Goal: Information Seeking & Learning: Find specific fact

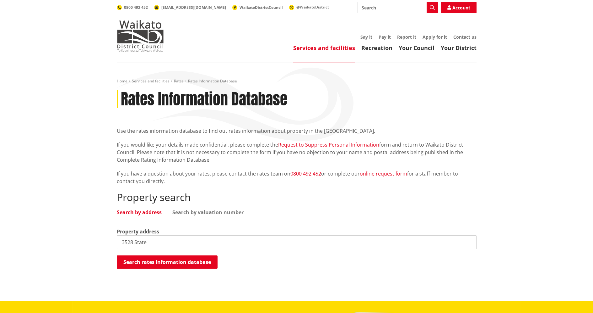
drag, startPoint x: 148, startPoint y: 240, endPoint x: 82, endPoint y: 242, distance: 65.7
click at [82, 242] on div "Home Services and facilities Rates Rates Information Database Rates Information…" at bounding box center [296, 182] width 593 height 238
type input "3578 State Highway 23 Te UKU"
click at [144, 262] on button "Search rates information database" at bounding box center [167, 261] width 101 height 13
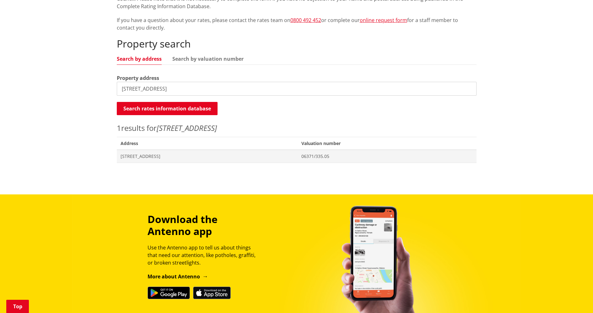
scroll to position [157, 0]
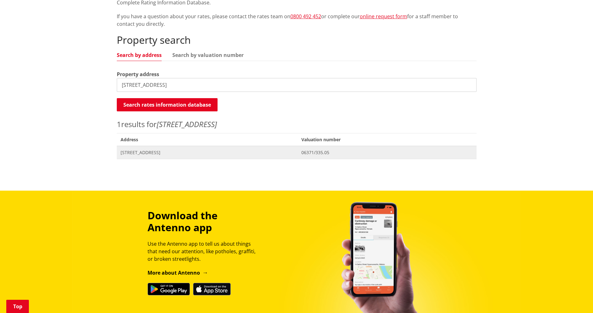
click at [175, 150] on span "3578 State Highway 23 TE UKU" at bounding box center [208, 152] width 174 height 6
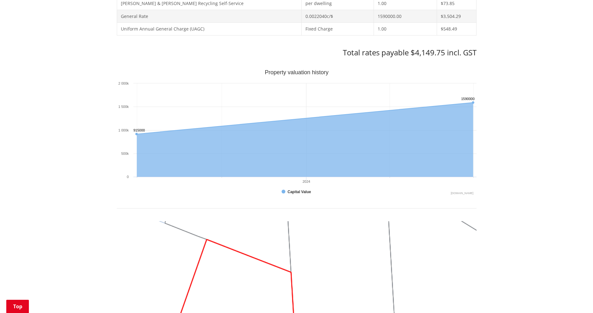
scroll to position [323, 0]
click at [300, 192] on button "Show Capital Value" at bounding box center [297, 191] width 30 height 6
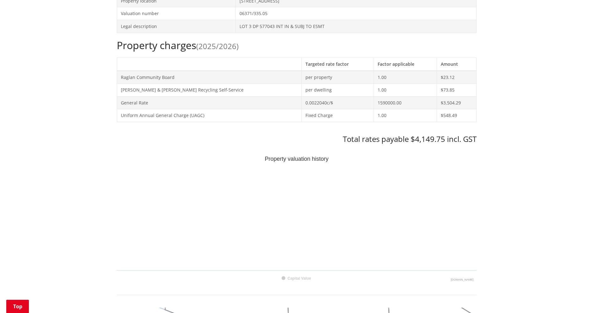
scroll to position [228, 0]
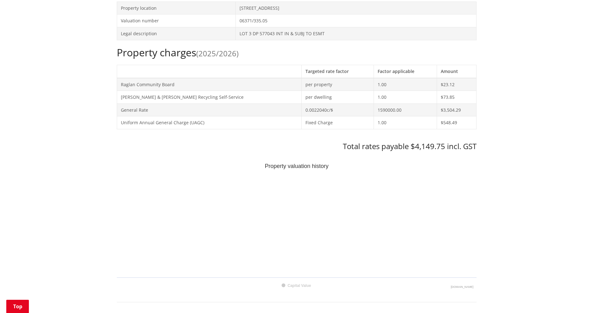
click at [432, 148] on h3 "Total rates payable $4,149.75 incl. GST" at bounding box center [297, 146] width 360 height 9
click at [295, 285] on text "Capital Value" at bounding box center [300, 285] width 24 height 4
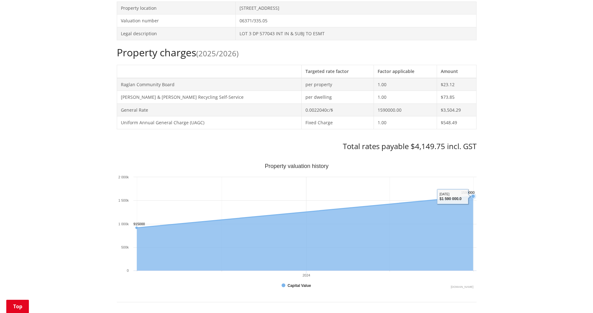
click at [472, 205] on icon "Interactive chart" at bounding box center [305, 233] width 337 height 74
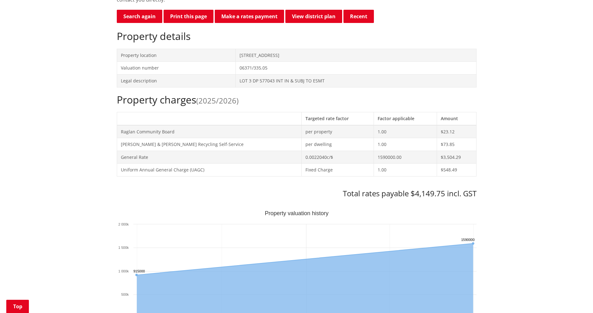
scroll to position [197, 0]
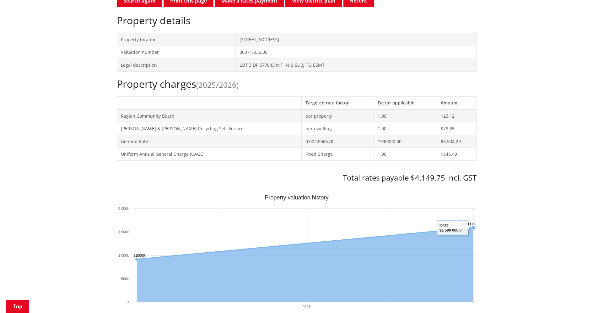
click at [457, 227] on icon "Interactive chart" at bounding box center [305, 242] width 337 height 31
click at [460, 227] on icon "Interactive chart" at bounding box center [305, 242] width 337 height 31
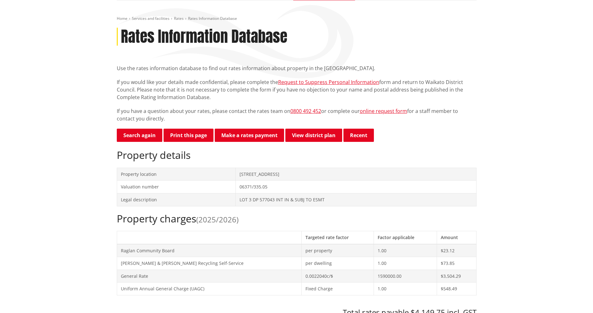
scroll to position [63, 0]
click at [188, 136] on button "Print this page" at bounding box center [189, 134] width 50 height 13
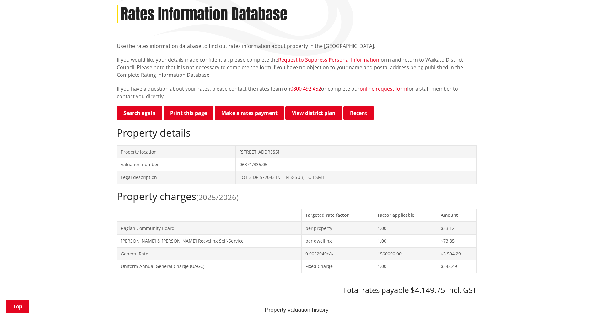
scroll to position [94, 0]
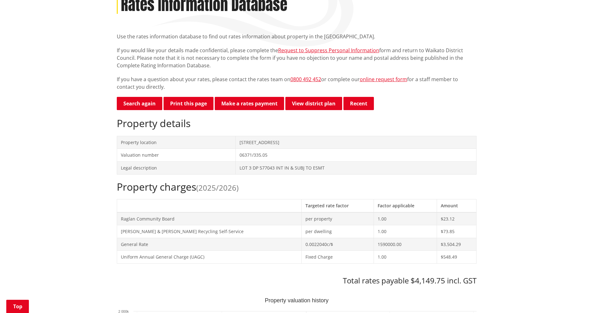
click at [258, 144] on td "3578 State Highway 23 TE UKU" at bounding box center [356, 142] width 241 height 13
click at [258, 155] on td "06371/335.05" at bounding box center [356, 155] width 241 height 13
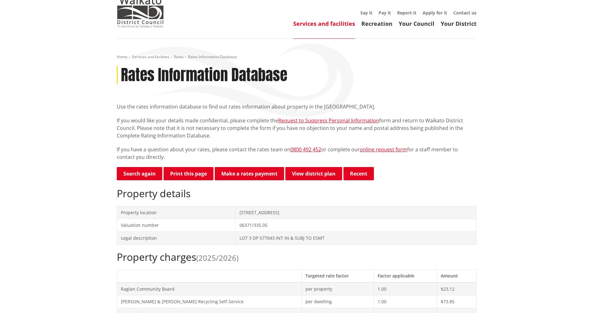
scroll to position [31, 0]
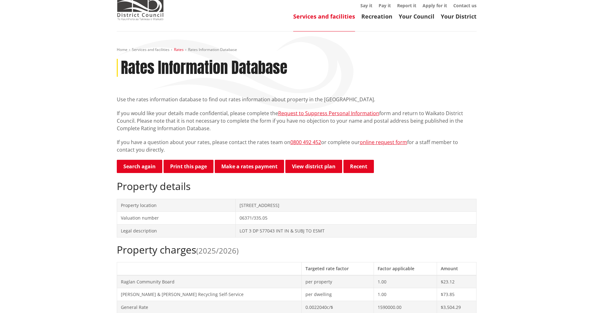
click at [178, 49] on link "Rates" at bounding box center [179, 49] width 10 height 5
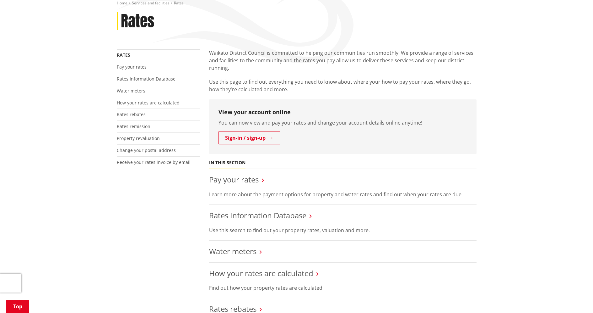
scroll to position [63, 0]
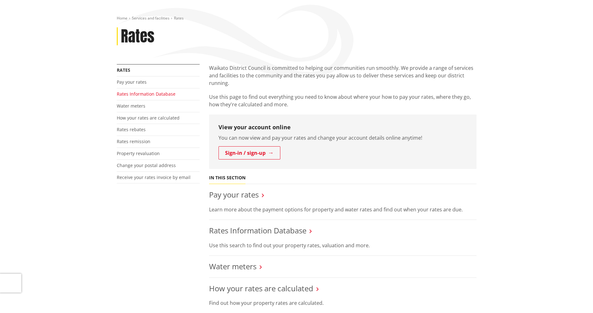
click at [147, 95] on link "Rates Information Database" at bounding box center [146, 94] width 59 height 6
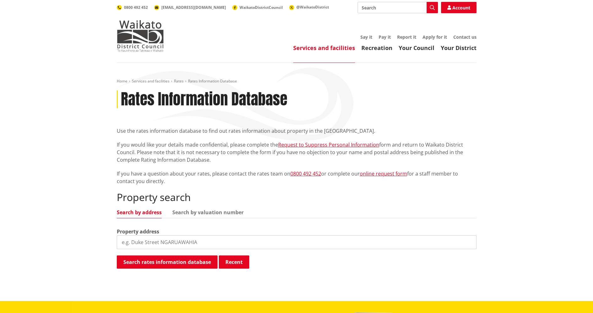
click at [164, 242] on input "search" at bounding box center [297, 242] width 360 height 14
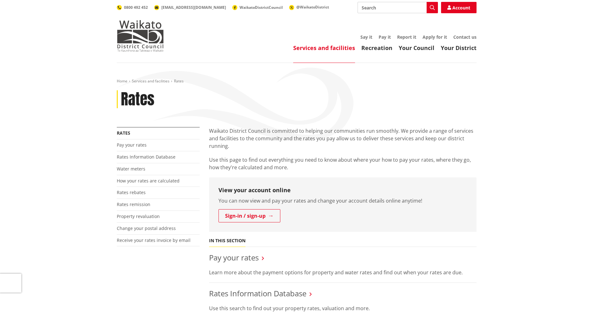
scroll to position [63, 0]
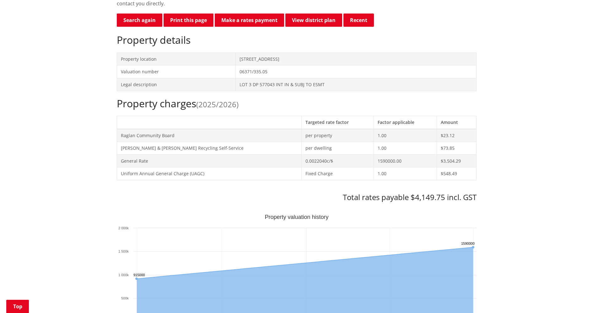
scroll to position [188, 0]
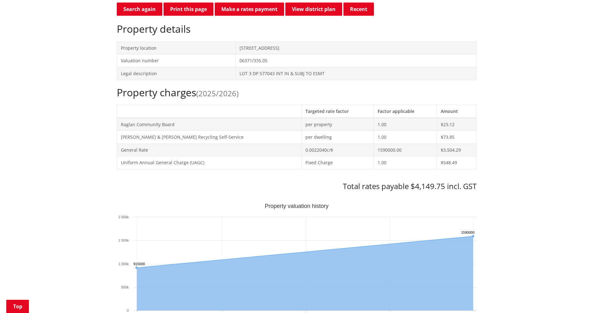
click at [547, 151] on div "Home Services and facilities Rates Rates Information Database Rates Information…" at bounding box center [296, 288] width 593 height 829
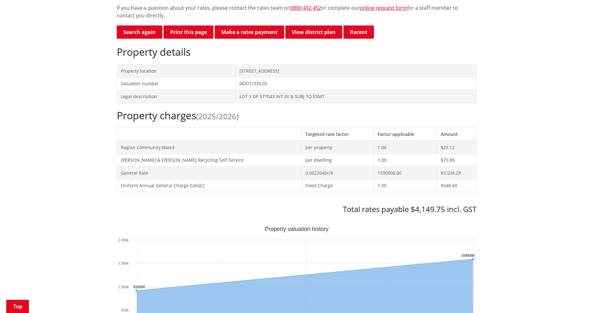
scroll to position [31, 0]
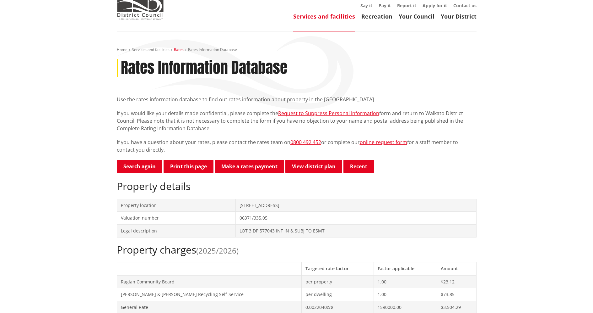
click at [176, 49] on link "Rates" at bounding box center [179, 49] width 10 height 5
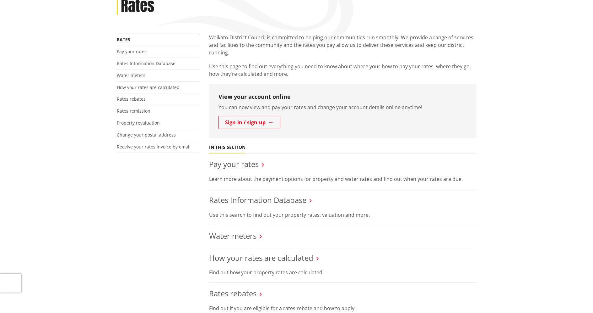
scroll to position [220, 0]
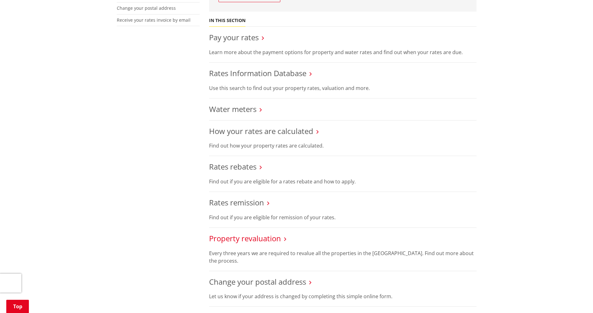
click at [237, 236] on link "Property revaluation" at bounding box center [245, 238] width 72 height 10
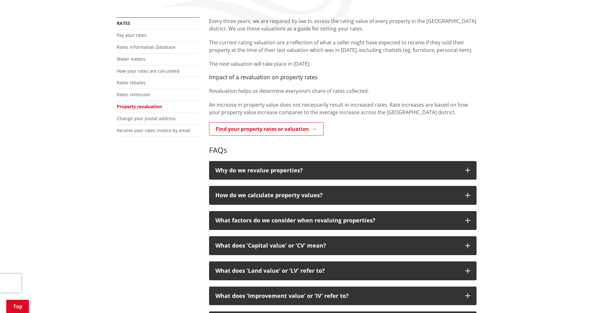
scroll to position [126, 0]
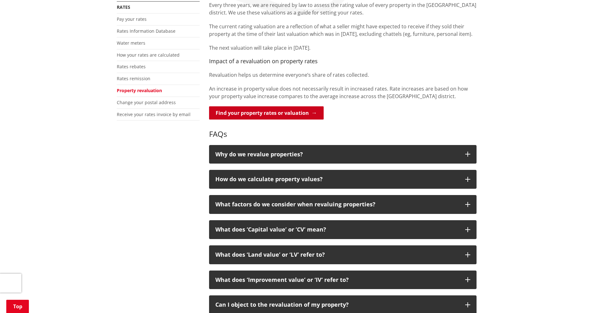
click at [309, 112] on link "Find your property rates or valuation" at bounding box center [266, 112] width 115 height 13
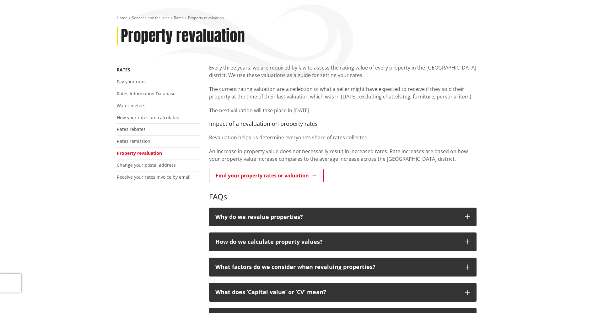
scroll to position [31, 0]
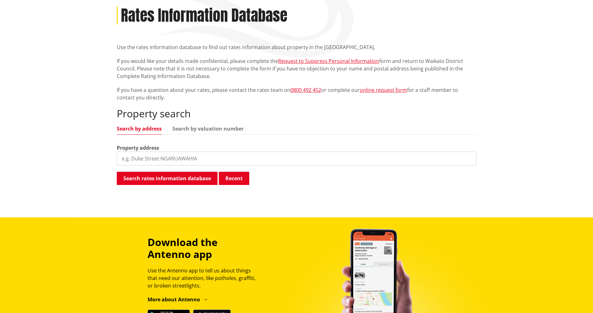
scroll to position [63, 0]
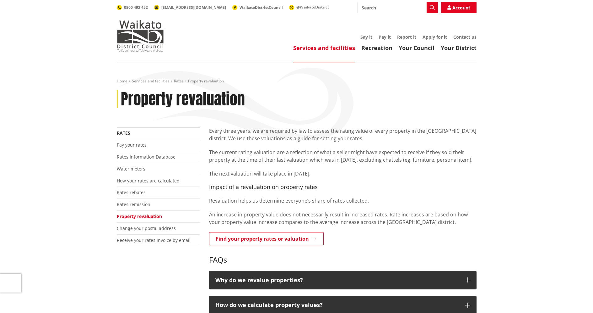
scroll to position [31, 0]
